Goal: Use online tool/utility: Utilize a website feature to perform a specific function

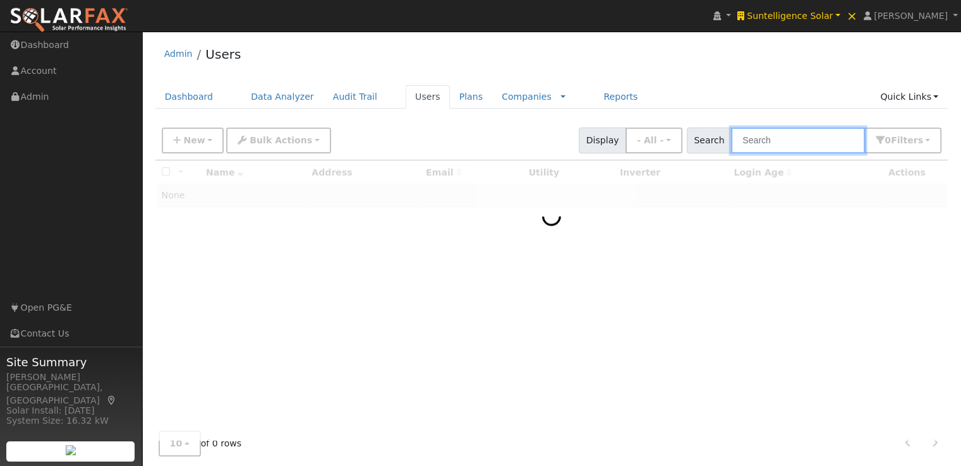
click at [810, 140] on input "text" at bounding box center [798, 141] width 134 height 26
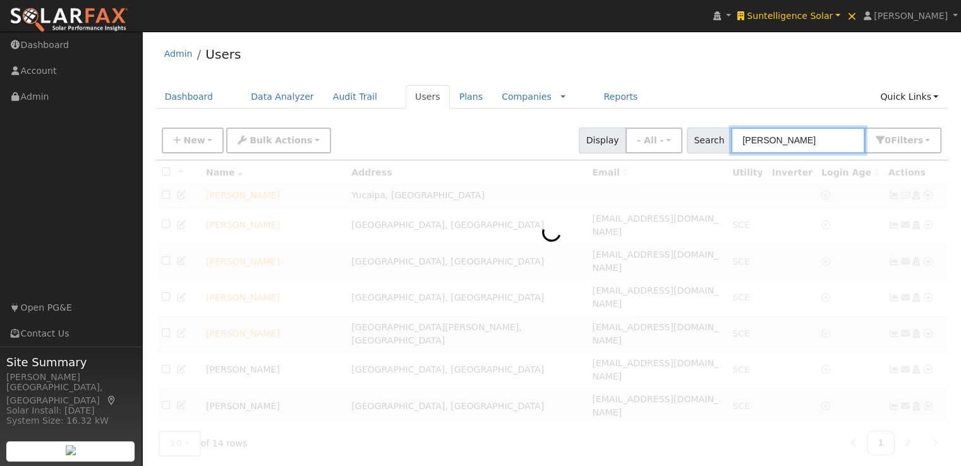
type input "frank"
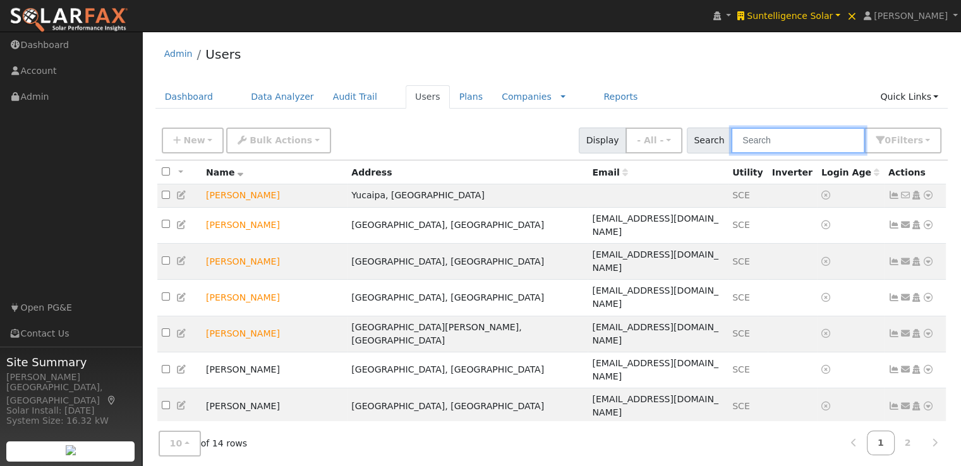
click at [816, 139] on input "text" at bounding box center [798, 141] width 134 height 26
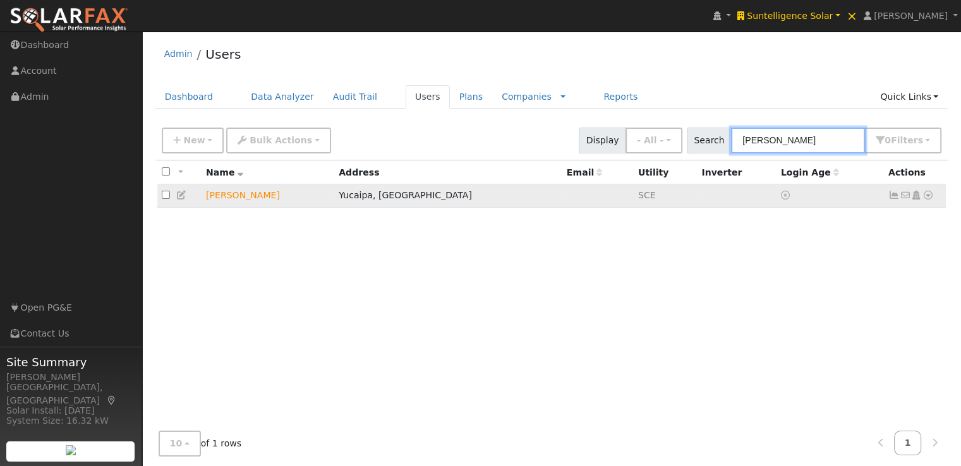
type input "[PERSON_NAME]"
click at [892, 197] on icon at bounding box center [893, 195] width 11 height 9
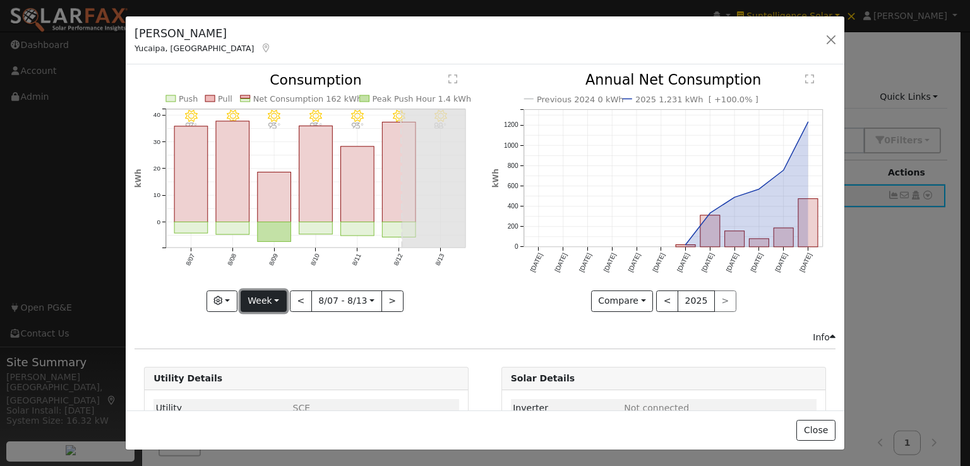
click at [272, 292] on button "Week" at bounding box center [264, 301] width 46 height 21
click at [267, 375] on link "Year" at bounding box center [285, 380] width 88 height 18
type input "2024-08-01"
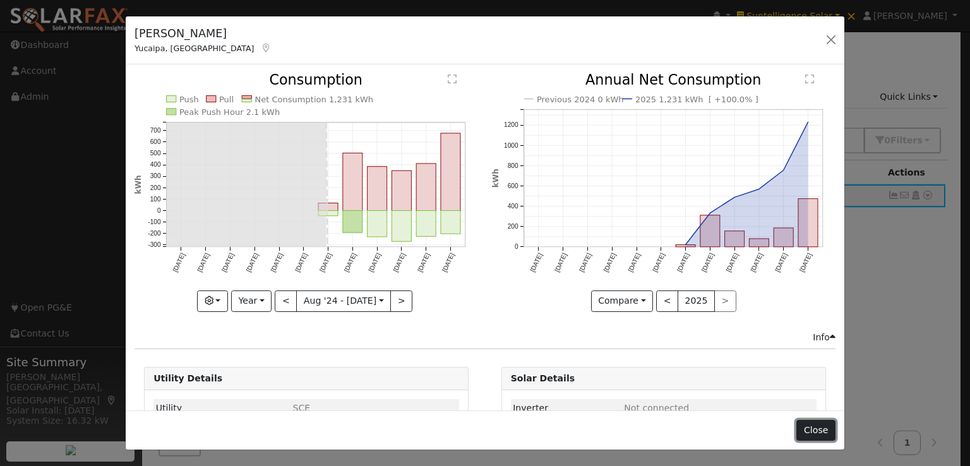
click at [821, 426] on button "Close" at bounding box center [816, 430] width 39 height 21
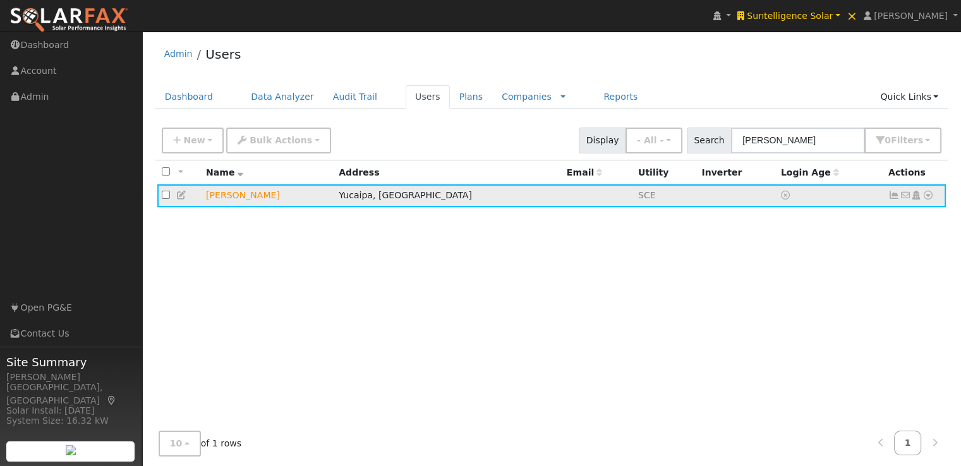
click at [928, 195] on icon at bounding box center [927, 195] width 11 height 9
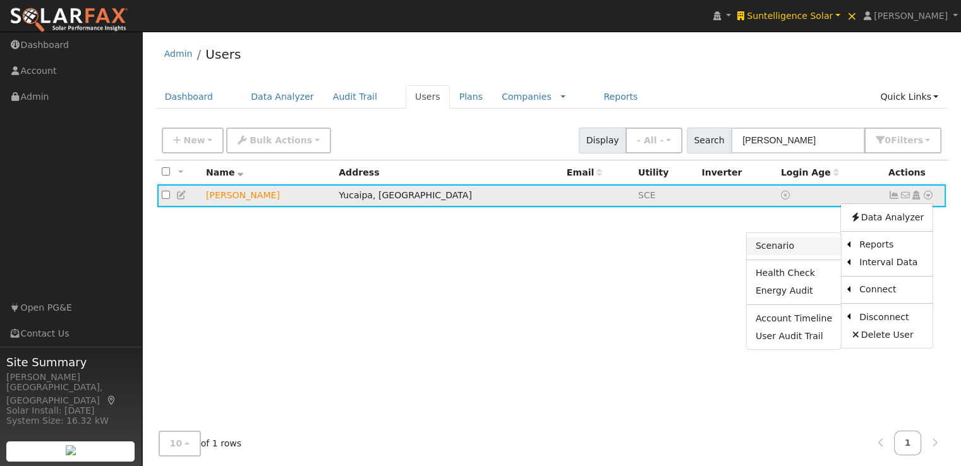
click at [782, 243] on link "Scenario" at bounding box center [794, 247] width 94 height 18
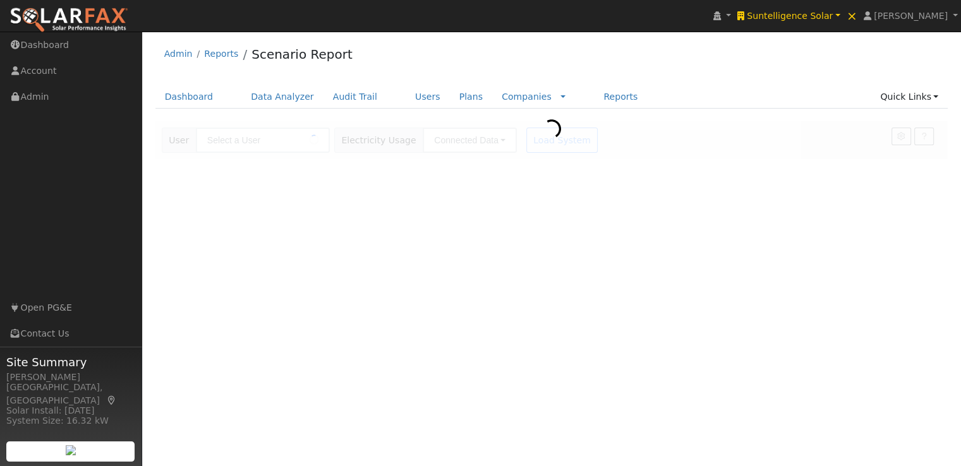
type input "[PERSON_NAME]"
type input "Southern [US_STATE] Edison"
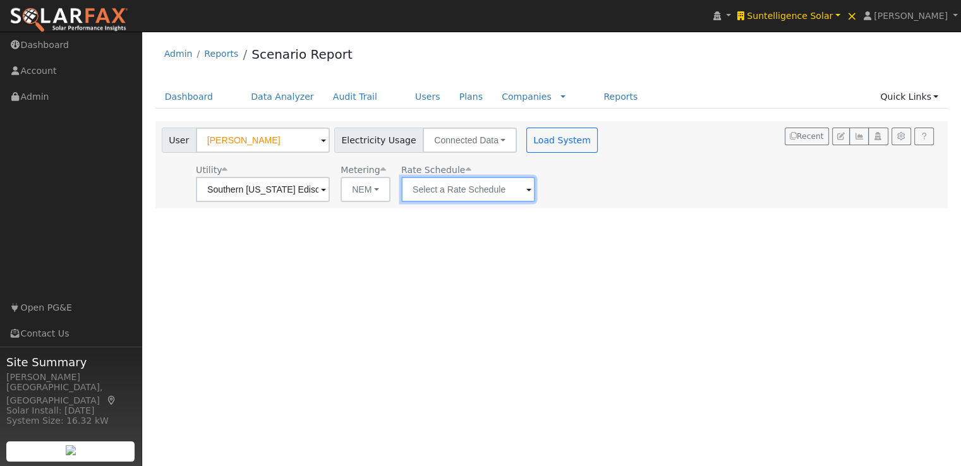
click at [330, 193] on input "text" at bounding box center [263, 189] width 134 height 25
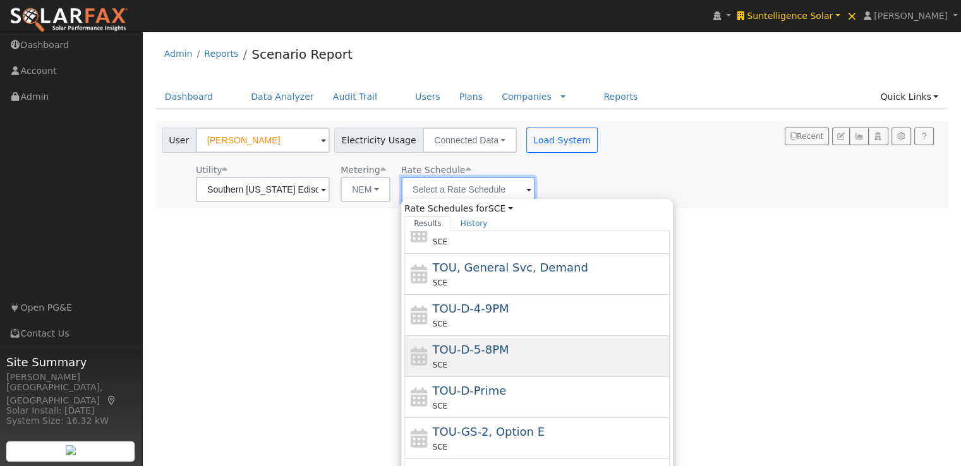
scroll to position [96, 0]
click at [562, 342] on div "TOU-D-5-8PM SCE" at bounding box center [550, 356] width 234 height 30
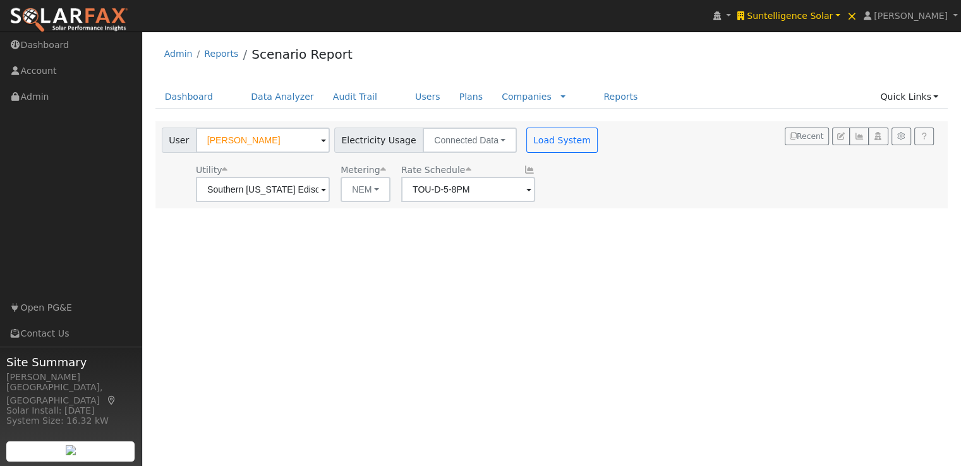
click at [562, 329] on div "User Profile First name Last name Email Email Notifications No Emails No Emails…" at bounding box center [551, 249] width 819 height 435
click at [326, 190] on span at bounding box center [323, 190] width 5 height 15
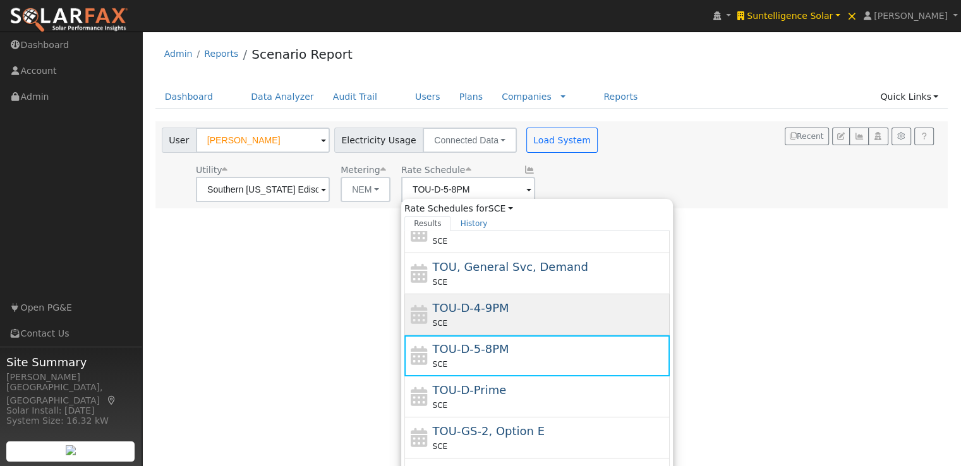
scroll to position [0, 0]
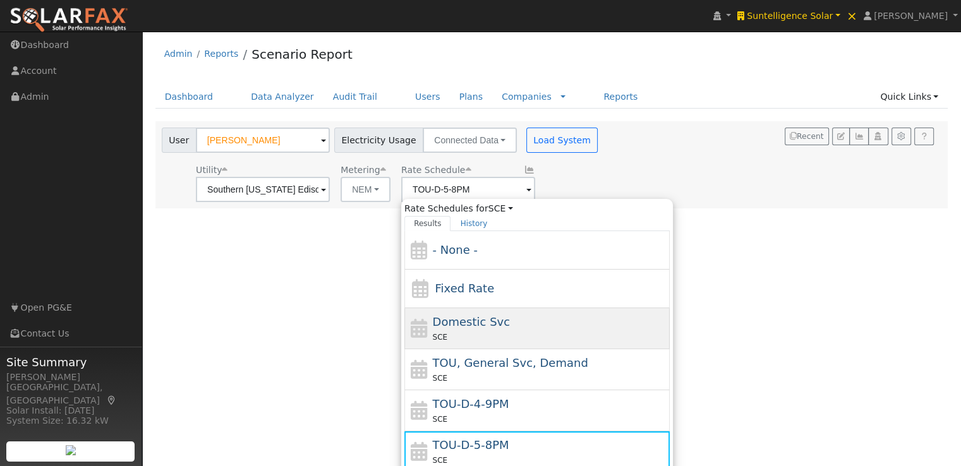
click at [477, 320] on span "Domestic Svc" at bounding box center [472, 321] width 78 height 13
type input "Domestic Svc"
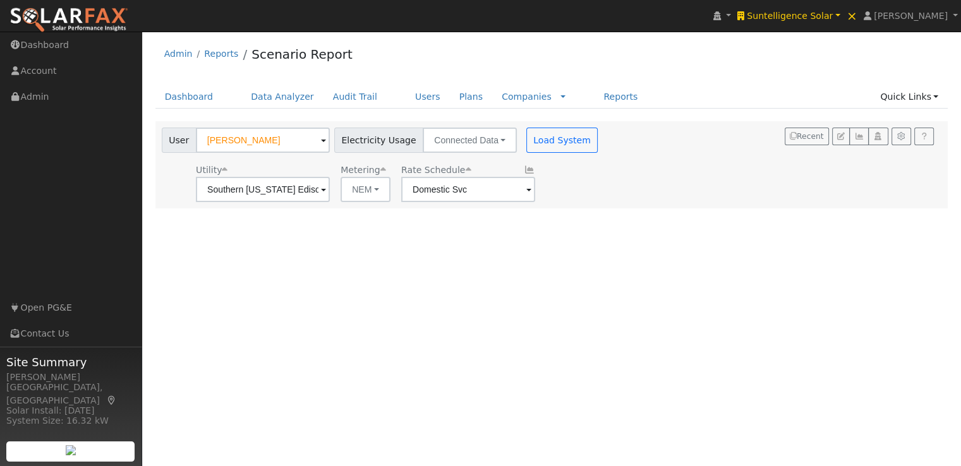
click at [326, 189] on span at bounding box center [323, 190] width 5 height 15
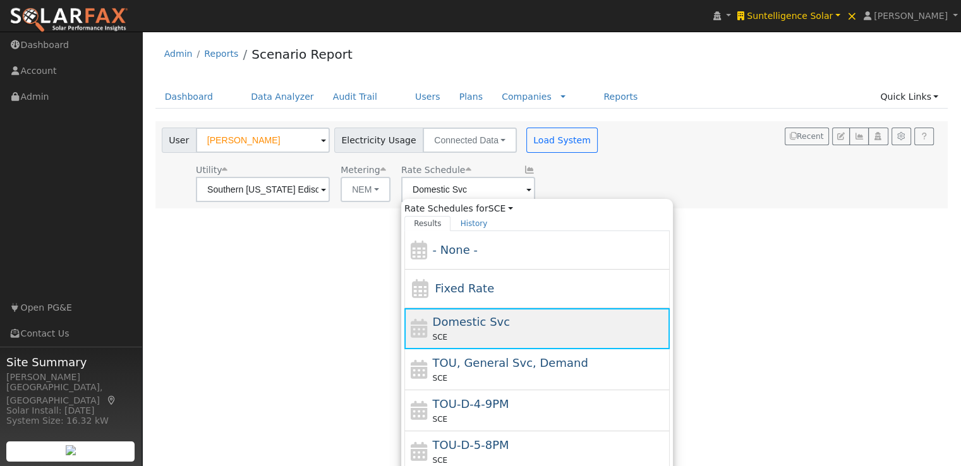
click at [481, 321] on span "Domestic Svc" at bounding box center [472, 321] width 78 height 13
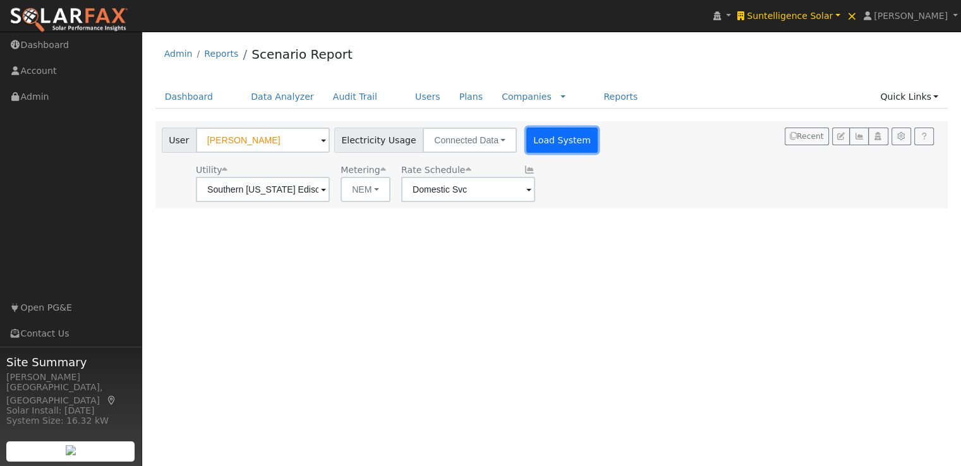
click at [548, 137] on button "Load System" at bounding box center [562, 140] width 72 height 25
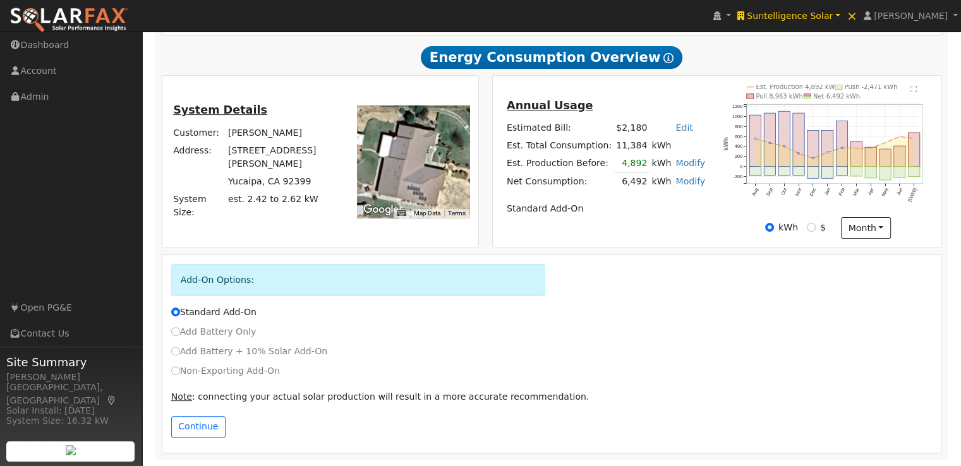
scroll to position [293, 0]
click at [176, 371] on input "Non-Exporting Add-On" at bounding box center [175, 370] width 9 height 9
radio input "true"
radio input "false"
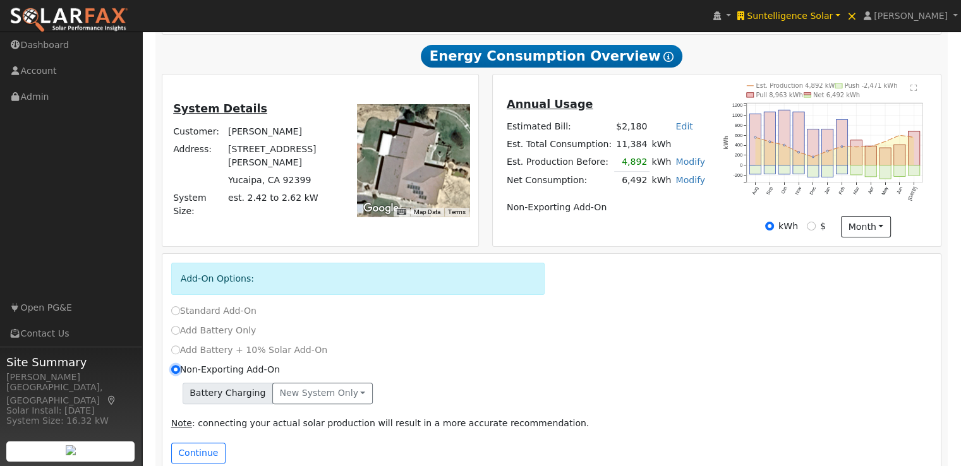
scroll to position [322, 0]
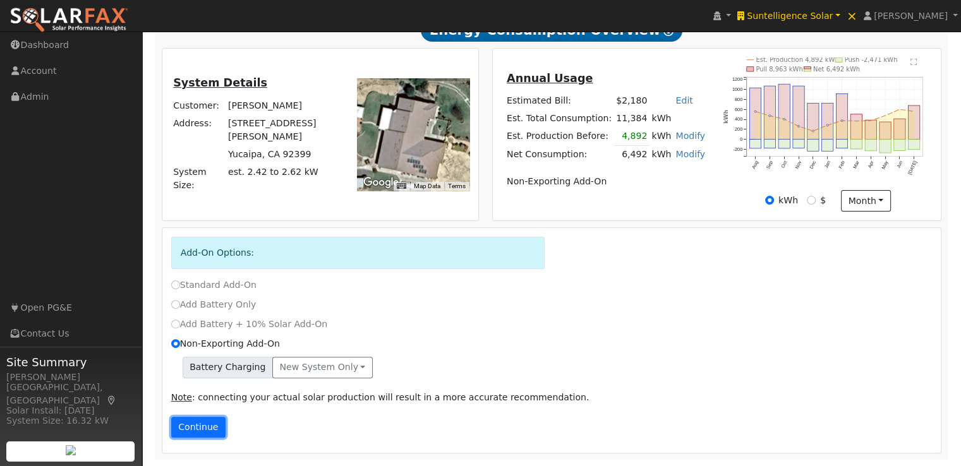
click at [200, 420] on button "Continue" at bounding box center [198, 427] width 54 height 21
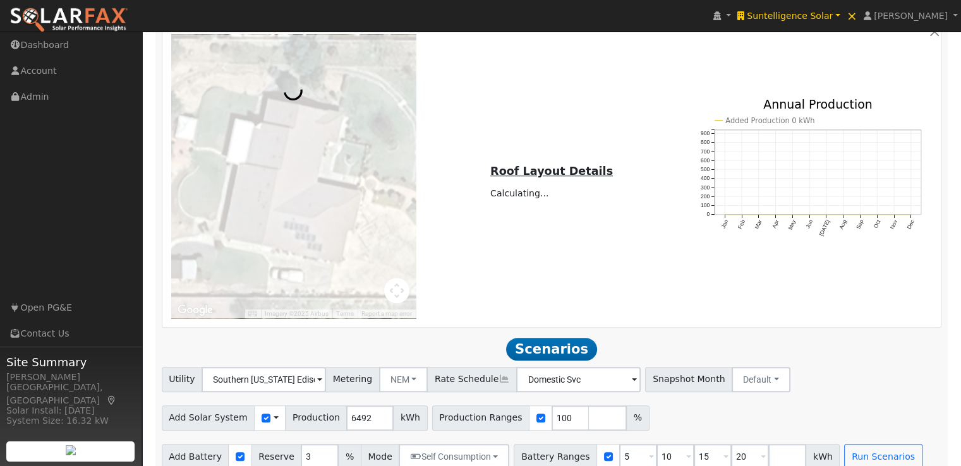
scroll to position [993, 0]
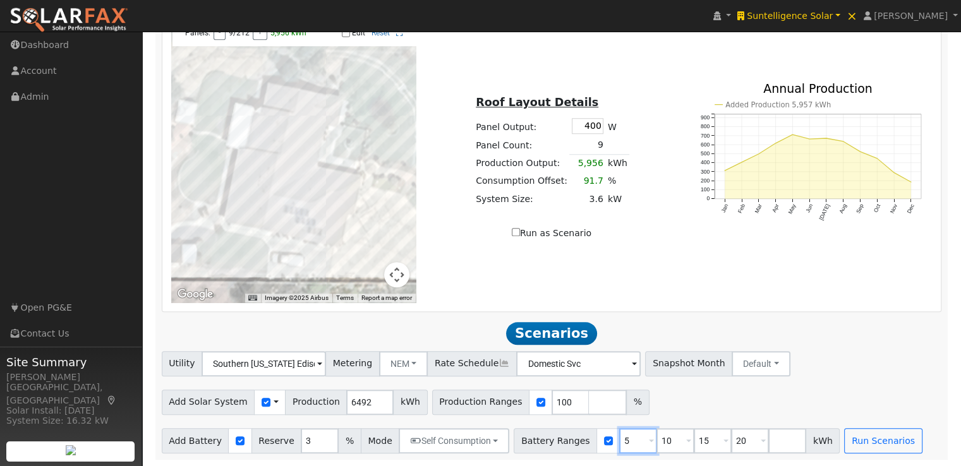
click at [619, 443] on input "5" at bounding box center [638, 440] width 38 height 25
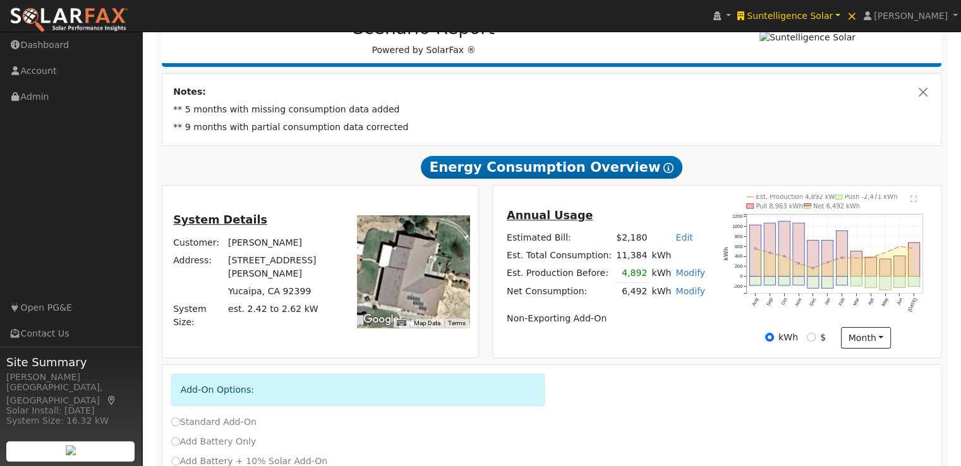
scroll to position [180, 0]
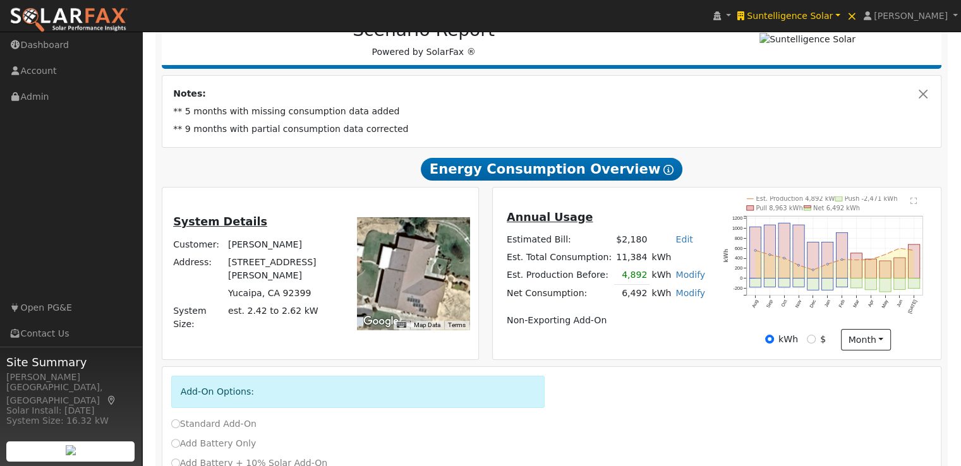
click at [679, 298] on link "Modify" at bounding box center [690, 293] width 30 height 10
click at [617, 319] on link "Add Consumption" at bounding box center [617, 314] width 154 height 18
type input "6492"
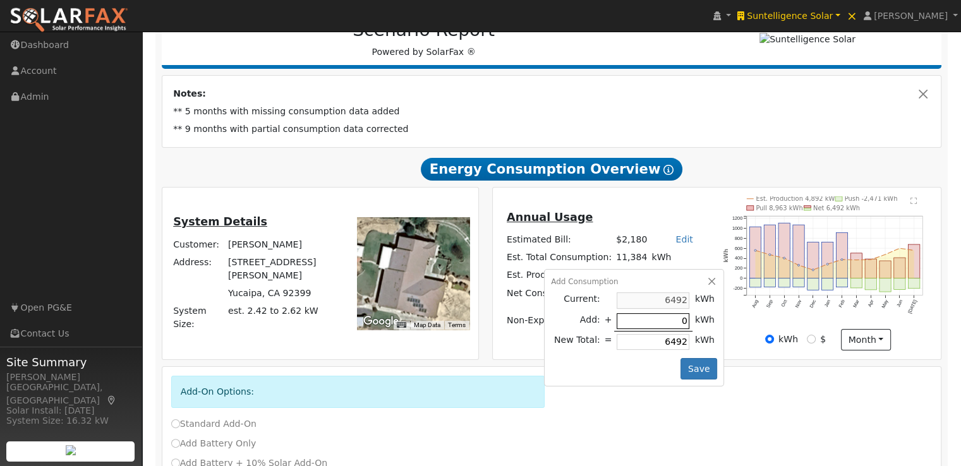
type input "3"
type input "6495"
type input "35"
type input "6527"
type input "350"
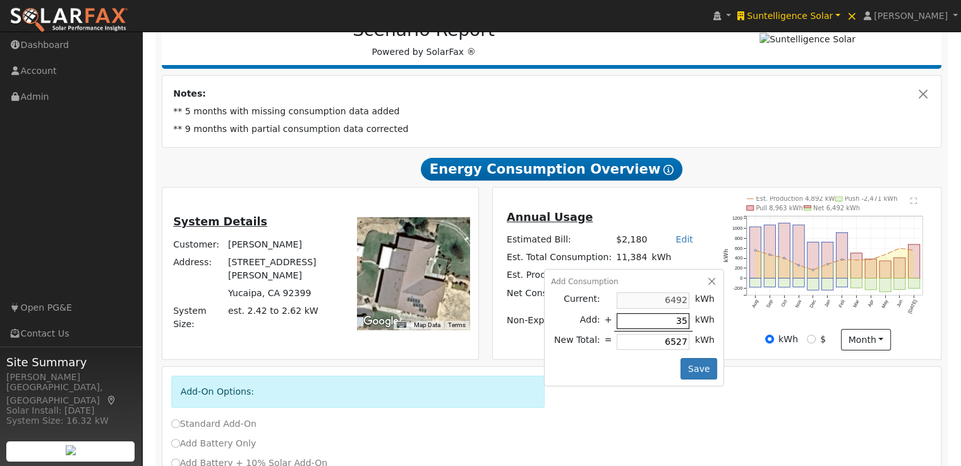
type input "6842"
type input "3500"
type input "9992"
type input "3500"
click at [683, 368] on button "Save" at bounding box center [698, 368] width 37 height 21
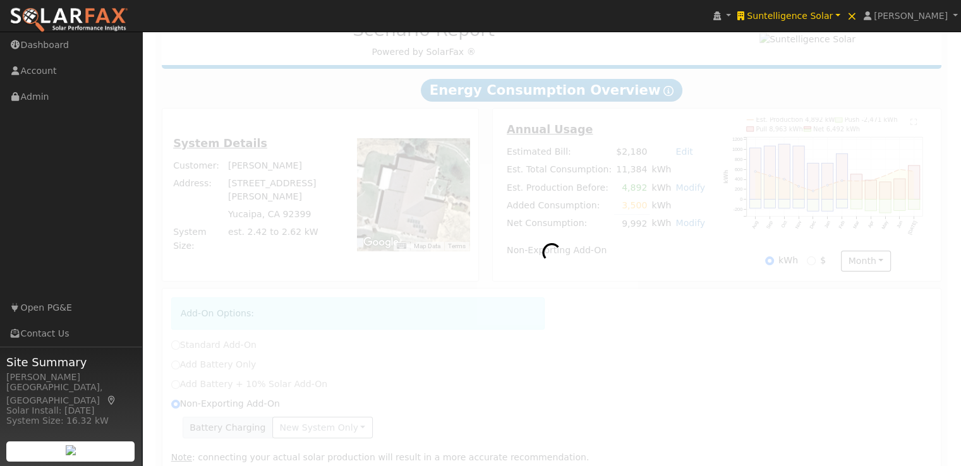
radio input "true"
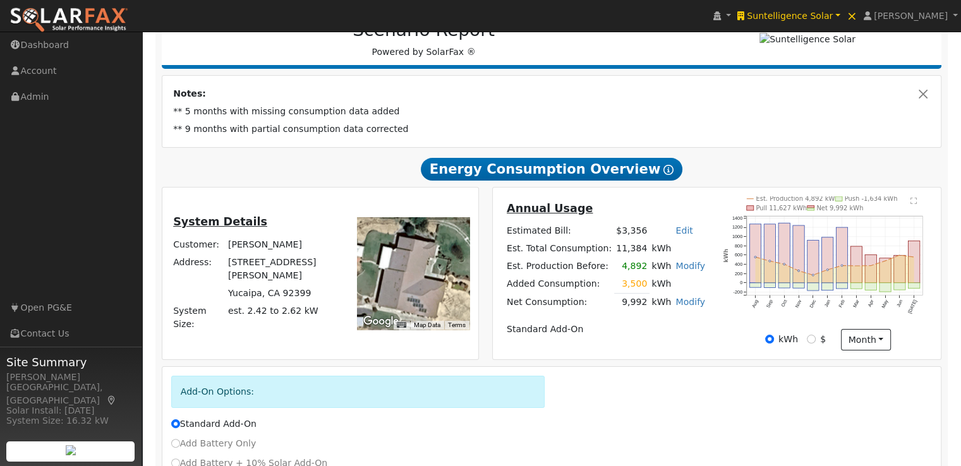
scroll to position [295, 0]
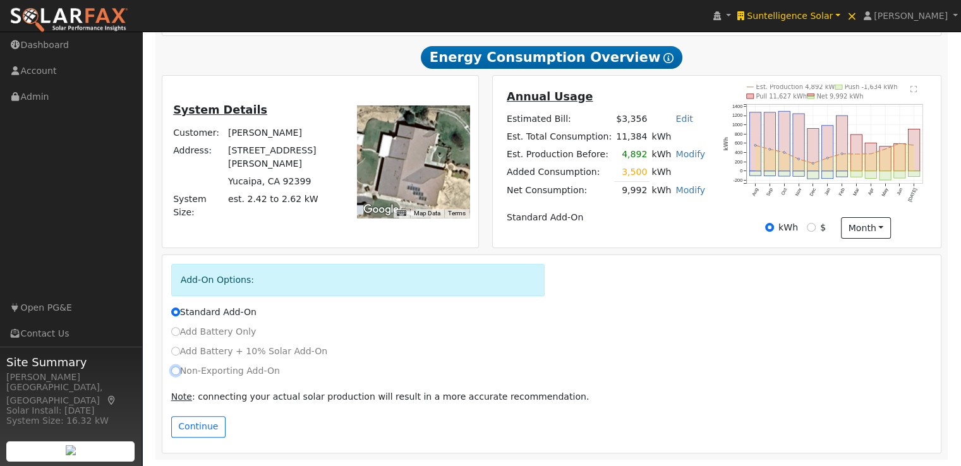
click at [178, 371] on input "Non-Exporting Add-On" at bounding box center [175, 370] width 9 height 9
radio input "true"
radio input "false"
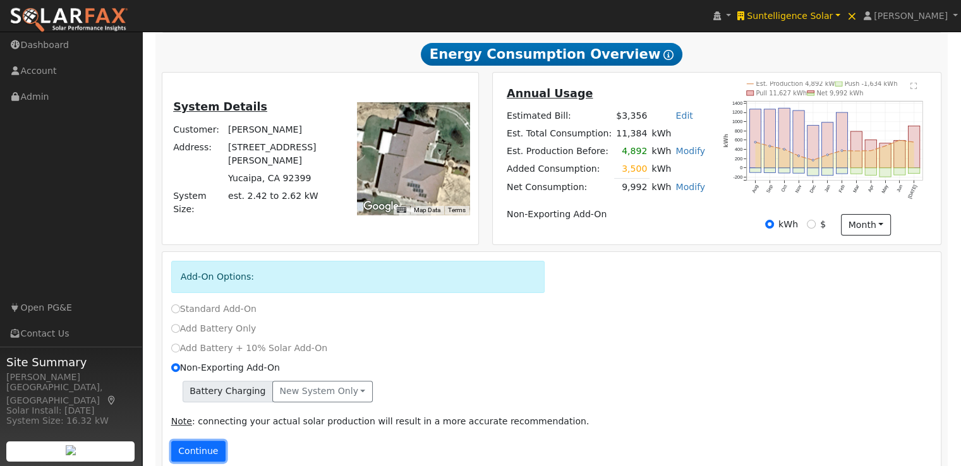
click at [202, 449] on button "Continue" at bounding box center [198, 451] width 54 height 21
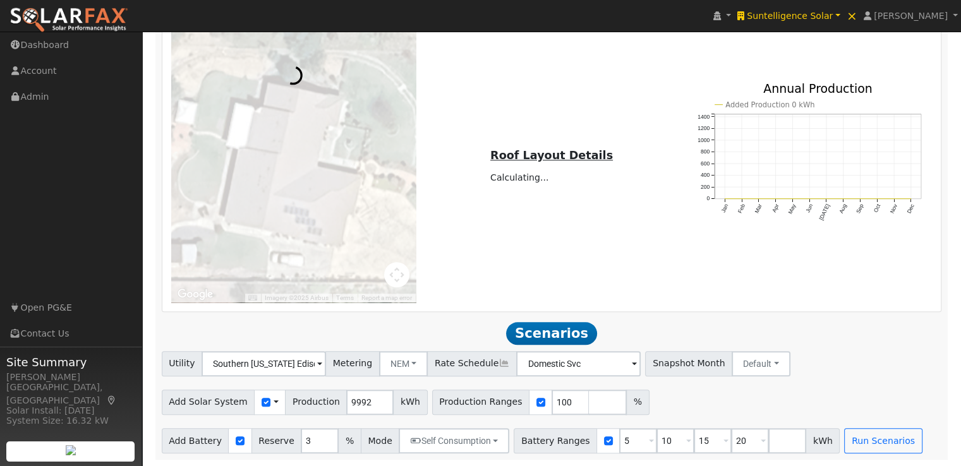
scroll to position [993, 0]
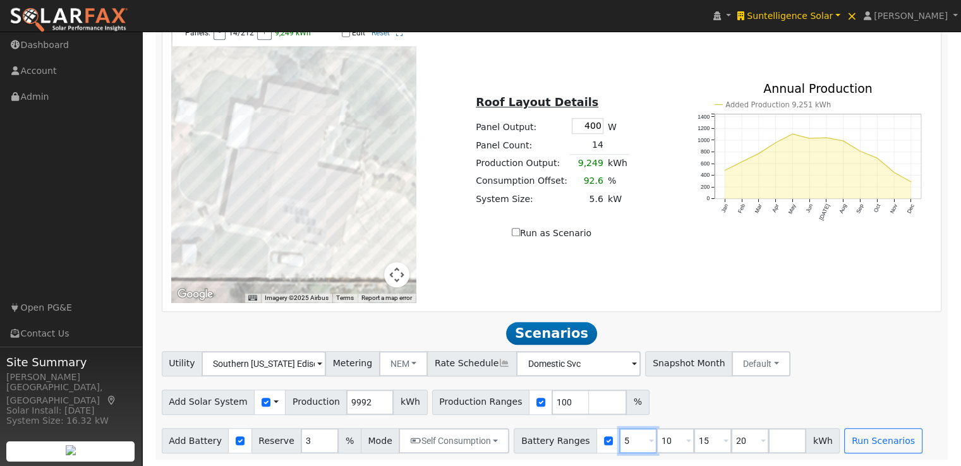
click at [619, 438] on input "5" at bounding box center [638, 440] width 38 height 25
type input "10"
type input "15"
type input "20"
type input "15"
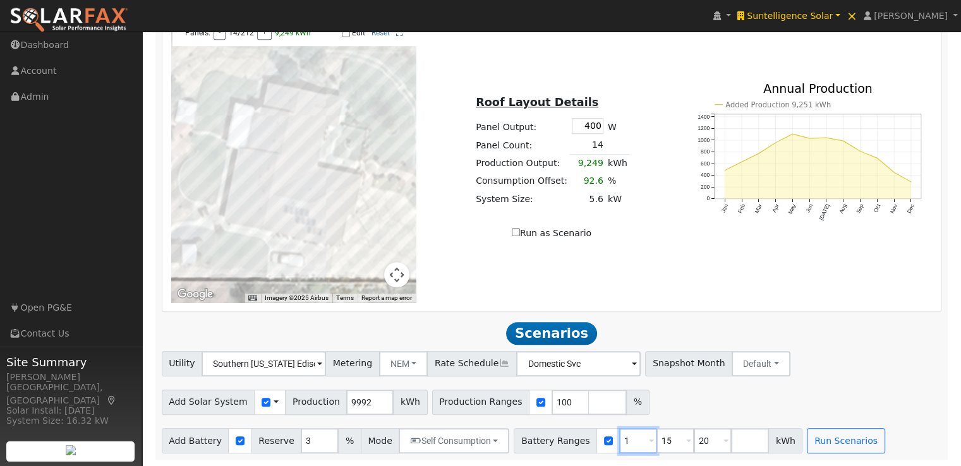
type input "20"
type input "2"
type input "13.5"
type input "27"
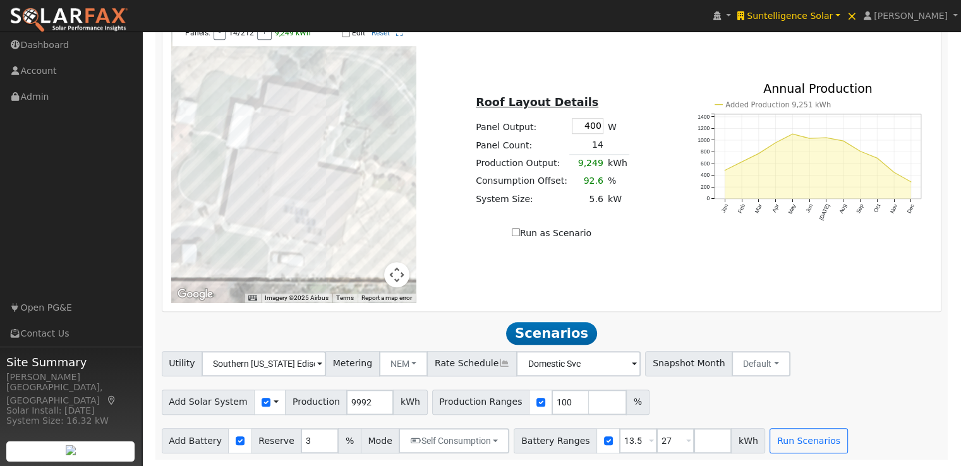
click at [715, 392] on div "Add Solar System Use CSV Data Production 9992 kWh Production Ranges 100 %" at bounding box center [551, 400] width 785 height 30
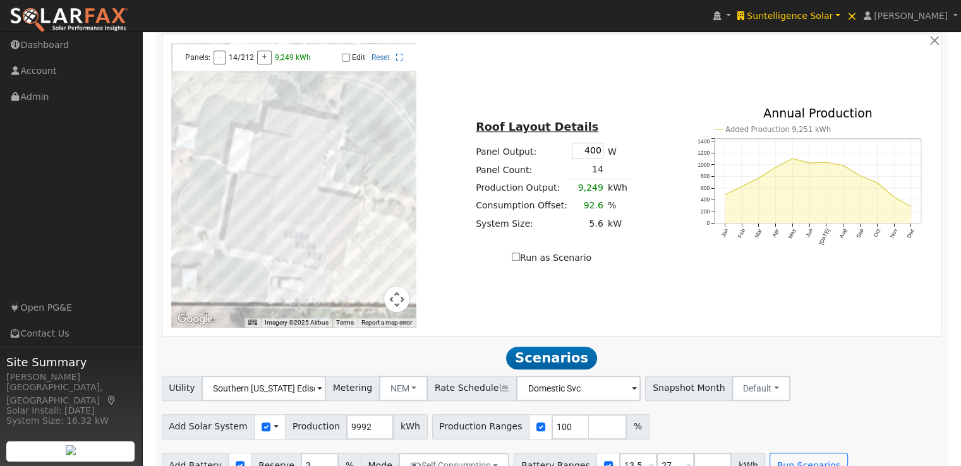
scroll to position [963, 0]
click at [346, 62] on input "Edit" at bounding box center [346, 58] width 8 height 9
checkbox input "true"
click at [295, 227] on div at bounding box center [293, 186] width 245 height 284
click at [294, 231] on div at bounding box center [293, 186] width 245 height 284
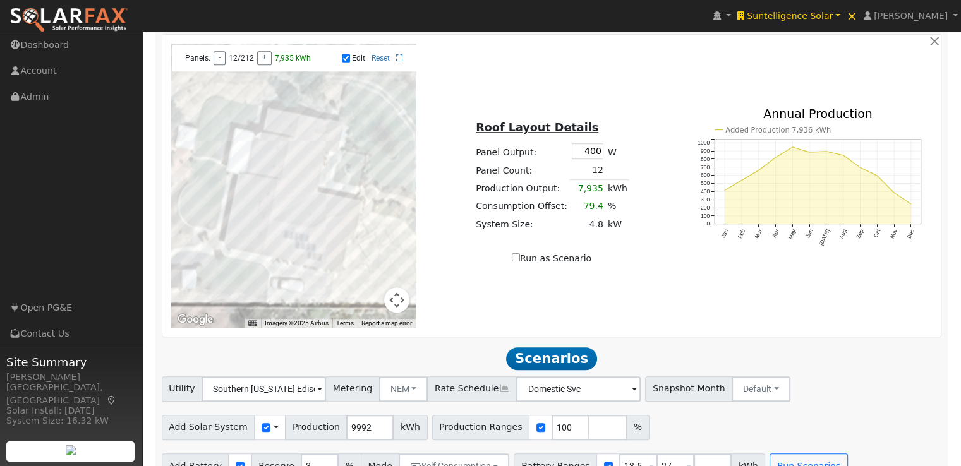
click at [292, 236] on div at bounding box center [293, 186] width 245 height 284
click at [306, 233] on div at bounding box center [293, 186] width 245 height 284
click at [306, 240] on div at bounding box center [293, 186] width 245 height 284
click at [303, 243] on div at bounding box center [293, 186] width 245 height 284
click at [313, 231] on div at bounding box center [293, 186] width 245 height 284
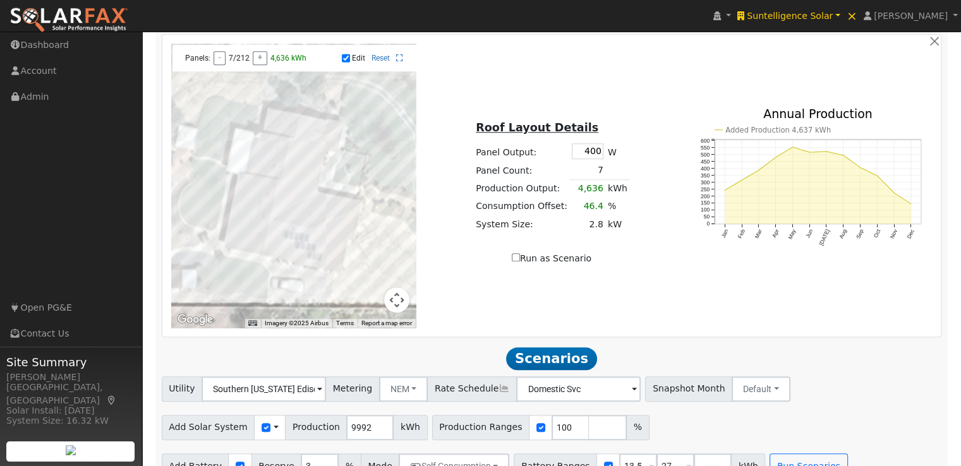
click at [312, 234] on div at bounding box center [293, 186] width 245 height 284
click at [312, 238] on div at bounding box center [293, 186] width 245 height 284
click at [310, 243] on div at bounding box center [293, 186] width 245 height 284
click at [321, 239] on div at bounding box center [293, 186] width 245 height 284
click at [319, 246] on div at bounding box center [293, 186] width 245 height 284
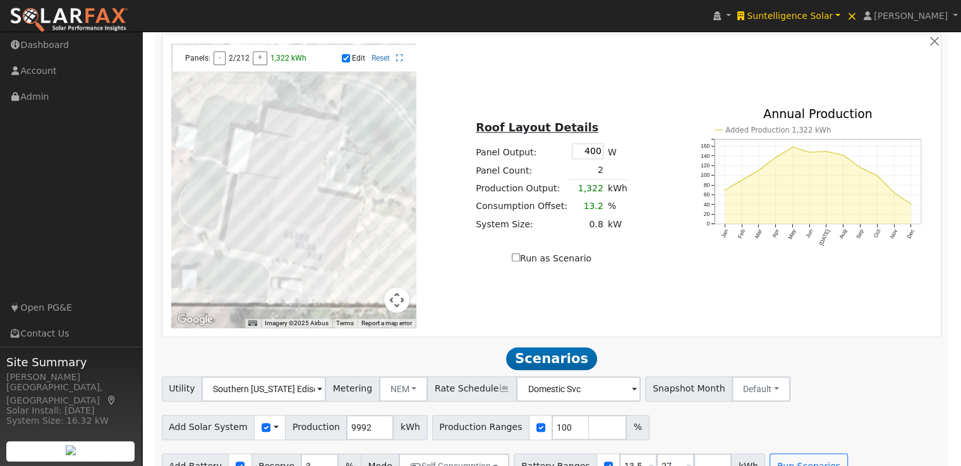
click at [318, 253] on div at bounding box center [293, 186] width 245 height 284
click at [318, 248] on div at bounding box center [293, 186] width 245 height 284
click at [318, 250] on div at bounding box center [293, 186] width 245 height 284
click at [318, 243] on div at bounding box center [293, 186] width 245 height 284
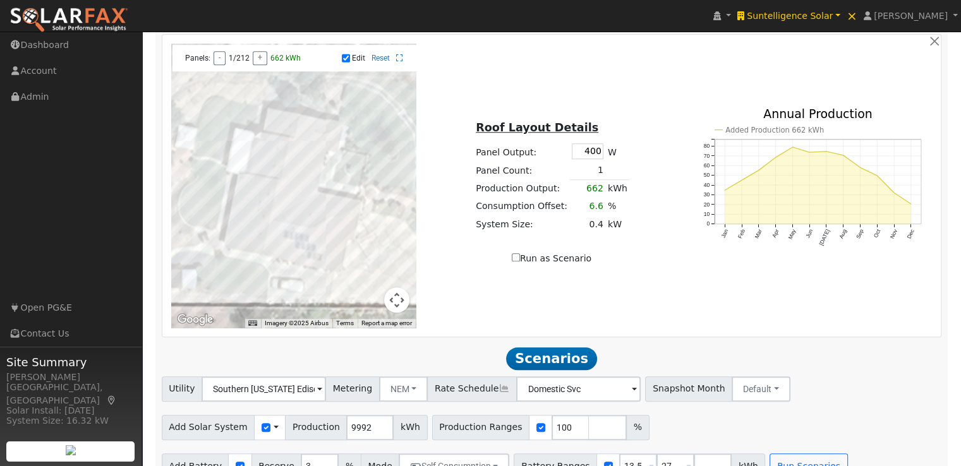
click at [318, 246] on div at bounding box center [293, 186] width 245 height 284
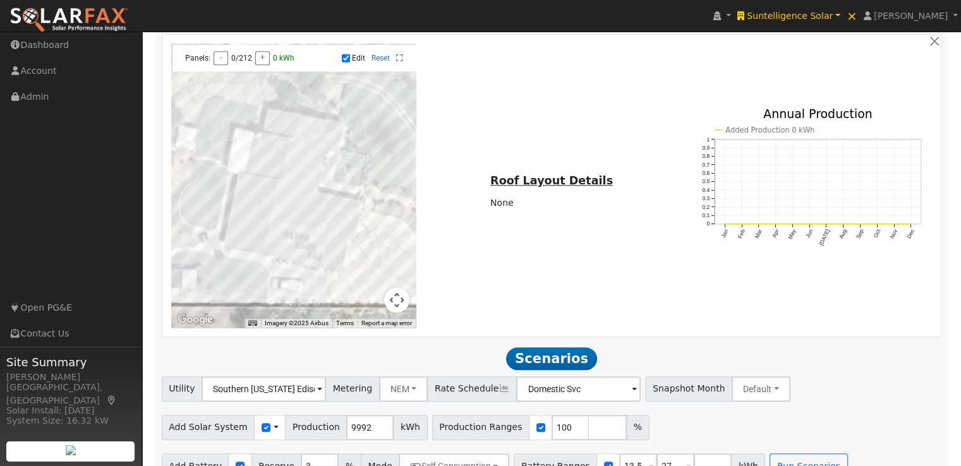
click at [256, 183] on div at bounding box center [293, 186] width 245 height 284
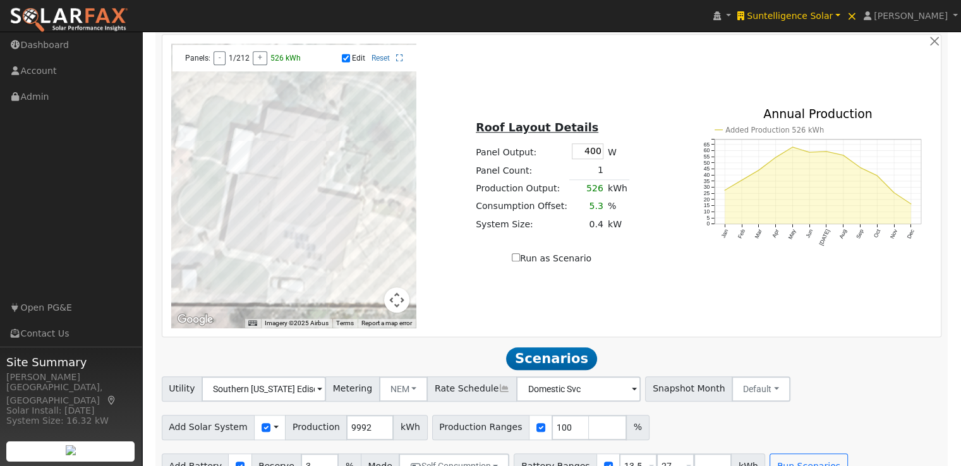
click at [256, 186] on div at bounding box center [293, 186] width 245 height 284
click at [255, 191] on div at bounding box center [293, 186] width 245 height 284
click at [253, 195] on div at bounding box center [293, 186] width 245 height 284
click at [253, 199] on div at bounding box center [293, 186] width 245 height 284
click at [253, 200] on div at bounding box center [293, 186] width 245 height 284
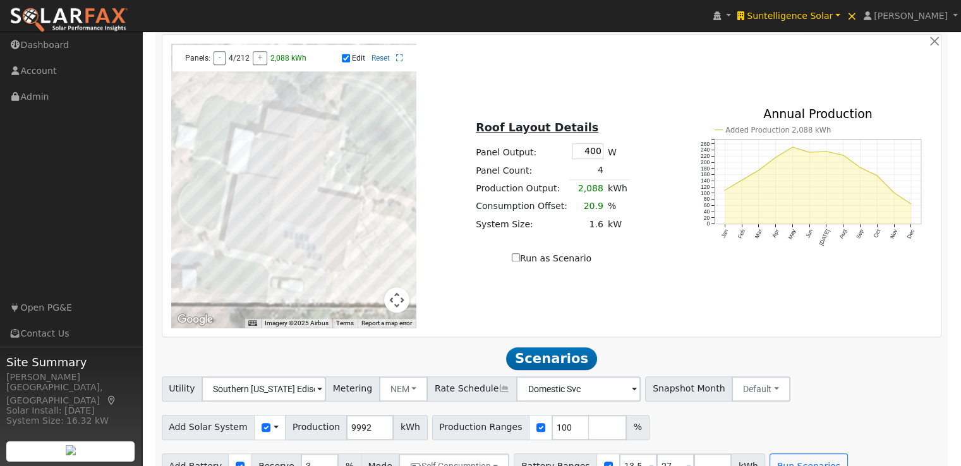
click at [253, 195] on div at bounding box center [293, 186] width 245 height 284
click at [253, 205] on div at bounding box center [293, 186] width 245 height 284
drag, startPoint x: 571, startPoint y: 148, endPoint x: 648, endPoint y: 163, distance: 77.8
click at [648, 163] on div "Roof Layout Details Panel Output: 400 W Panel Count: 6 Production Output: 3,127…" at bounding box center [552, 185] width 258 height 159
type input "395"
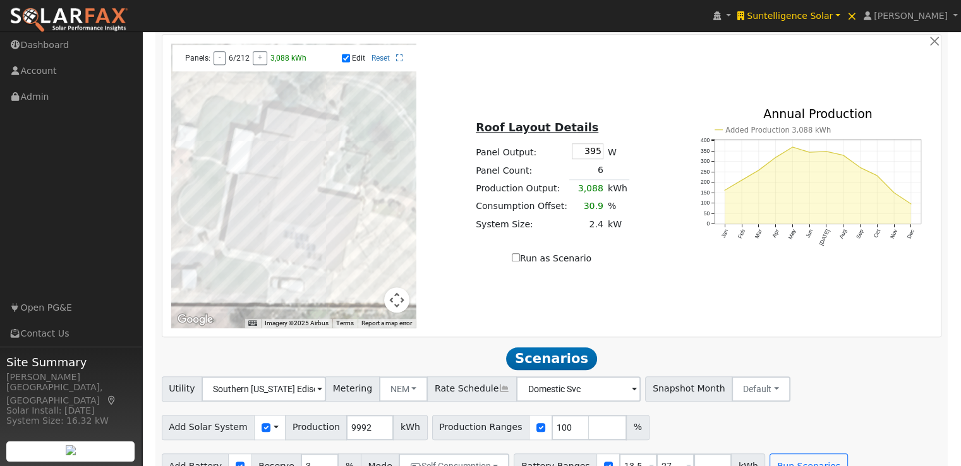
click at [649, 160] on div "Roof Layout Details Panel Output: 395 W Panel Count: 6 Production Output: 3,088…" at bounding box center [552, 185] width 258 height 159
click at [248, 214] on div at bounding box center [293, 186] width 245 height 284
click at [250, 218] on div at bounding box center [293, 186] width 245 height 284
click at [242, 214] on div at bounding box center [293, 186] width 245 height 284
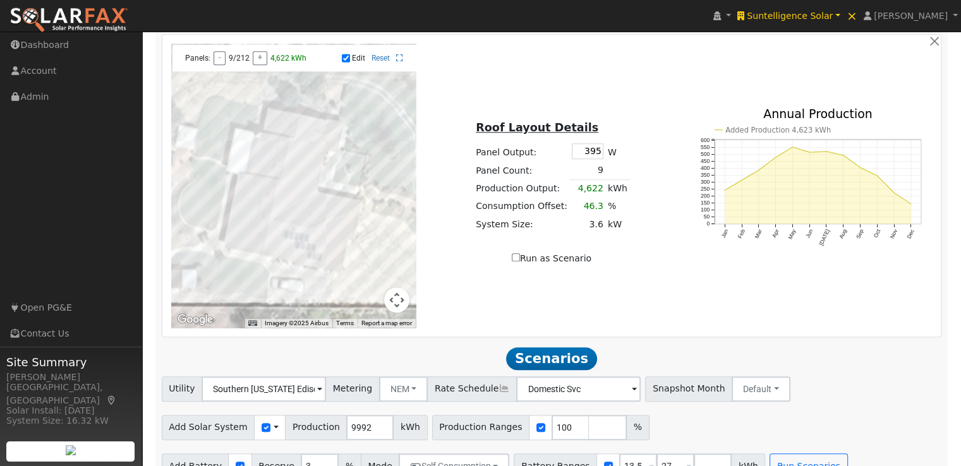
click at [242, 204] on div at bounding box center [293, 186] width 245 height 284
click at [244, 200] on div at bounding box center [293, 186] width 245 height 284
click at [245, 193] on div at bounding box center [293, 186] width 245 height 284
click at [246, 189] on div at bounding box center [293, 186] width 245 height 284
click at [247, 182] on div at bounding box center [293, 186] width 245 height 284
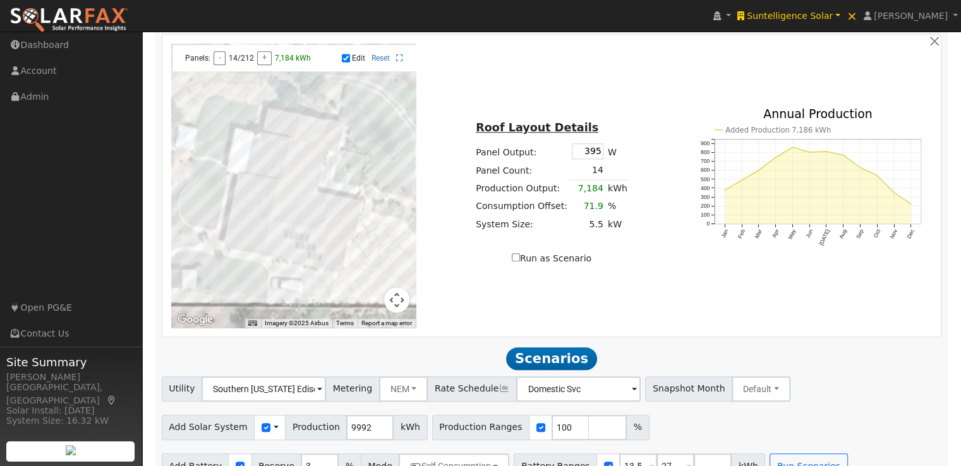
click at [247, 180] on div at bounding box center [293, 186] width 245 height 284
click at [239, 215] on div at bounding box center [293, 186] width 245 height 284
click at [239, 220] on div at bounding box center [293, 186] width 245 height 284
click at [249, 221] on div at bounding box center [293, 186] width 245 height 284
click at [240, 226] on div at bounding box center [293, 186] width 245 height 284
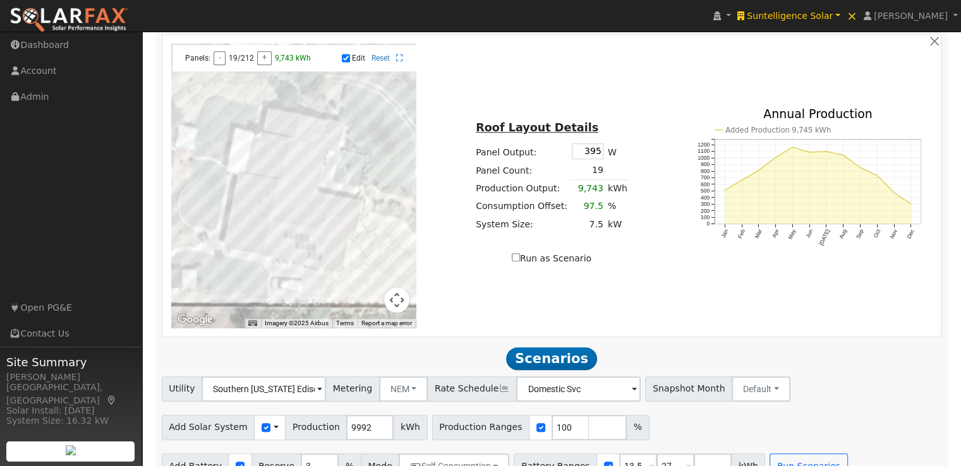
click at [248, 227] on div at bounding box center [293, 186] width 245 height 284
click at [345, 58] on input "Edit" at bounding box center [346, 58] width 8 height 9
checkbox input "false"
click at [520, 261] on input "Run as Scenario" at bounding box center [516, 257] width 8 height 8
checkbox input "true"
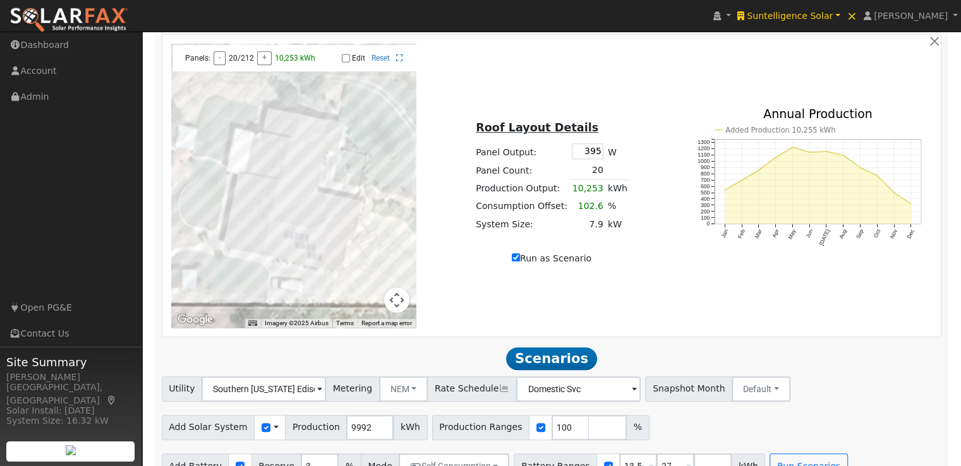
type input "10253"
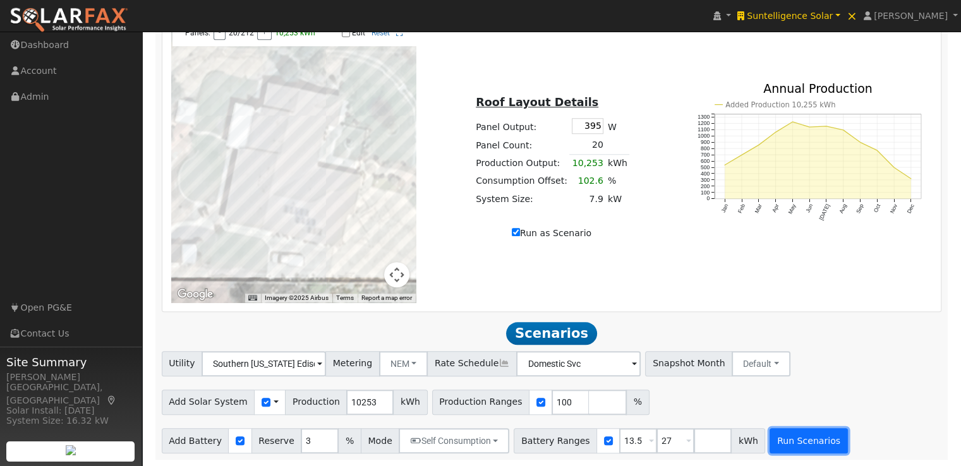
click at [773, 443] on button "Run Scenarios" at bounding box center [809, 440] width 78 height 25
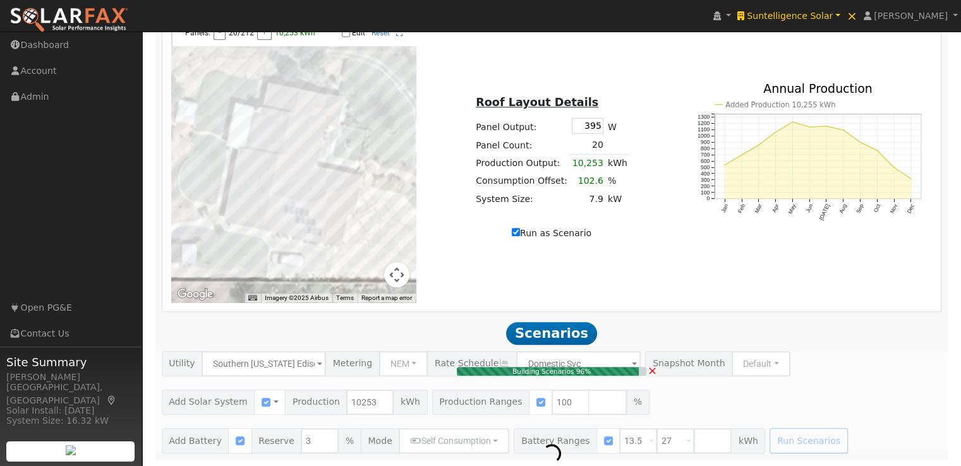
type input "7.9"
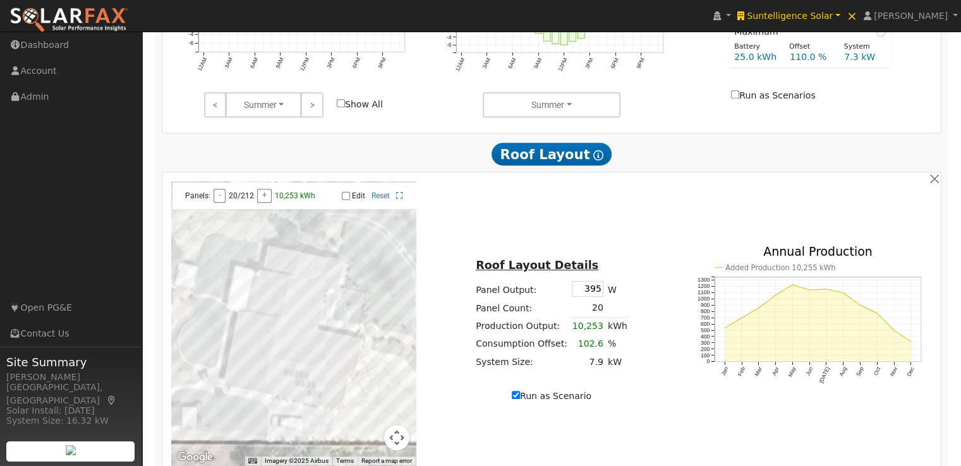
scroll to position [831, 0]
